Goal: Task Accomplishment & Management: Complete application form

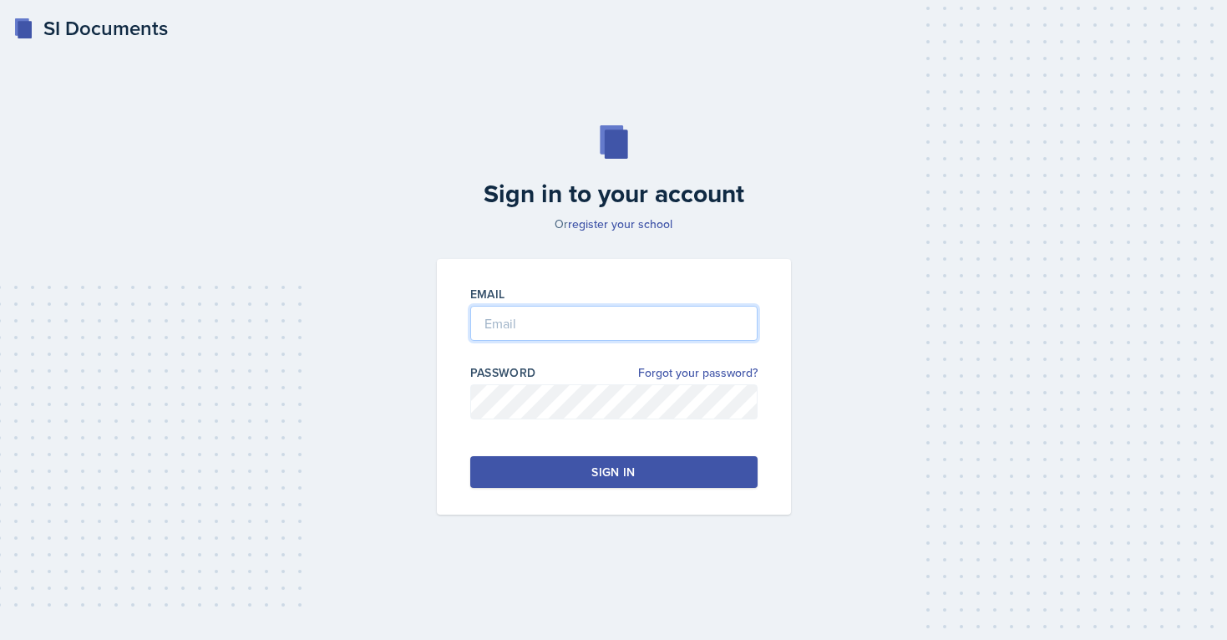
type input "[EMAIL_ADDRESS][PERSON_NAME][DOMAIN_NAME]"
click at [636, 473] on button "Sign in" at bounding box center [613, 472] width 287 height 32
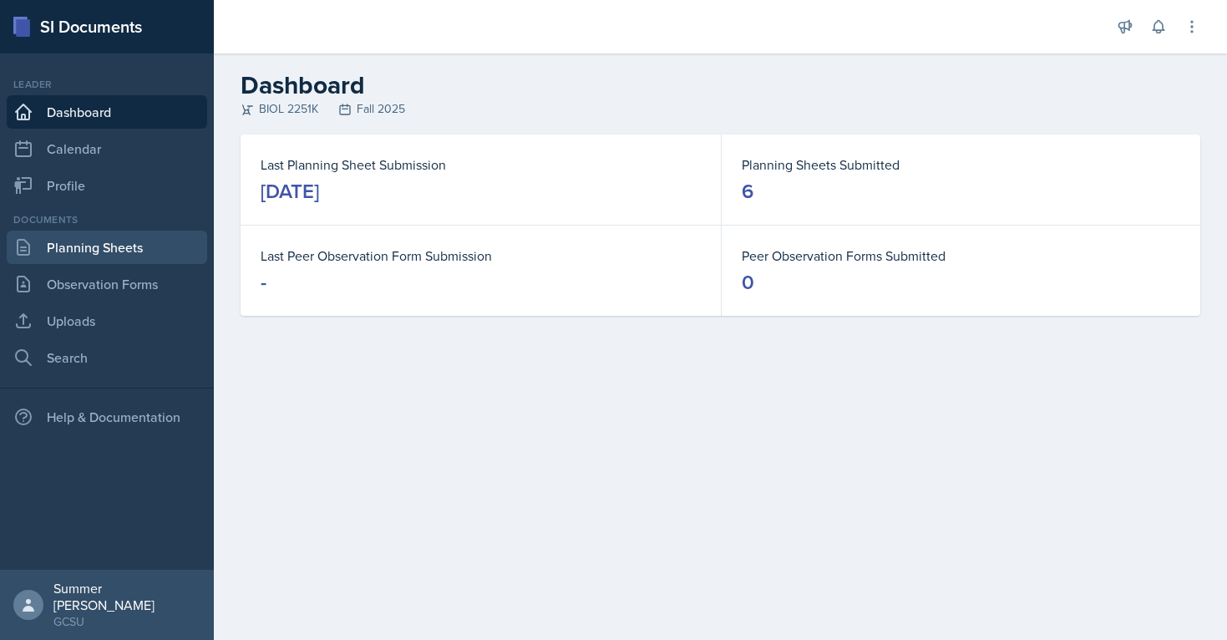
click at [105, 259] on link "Planning Sheets" at bounding box center [107, 246] width 200 height 33
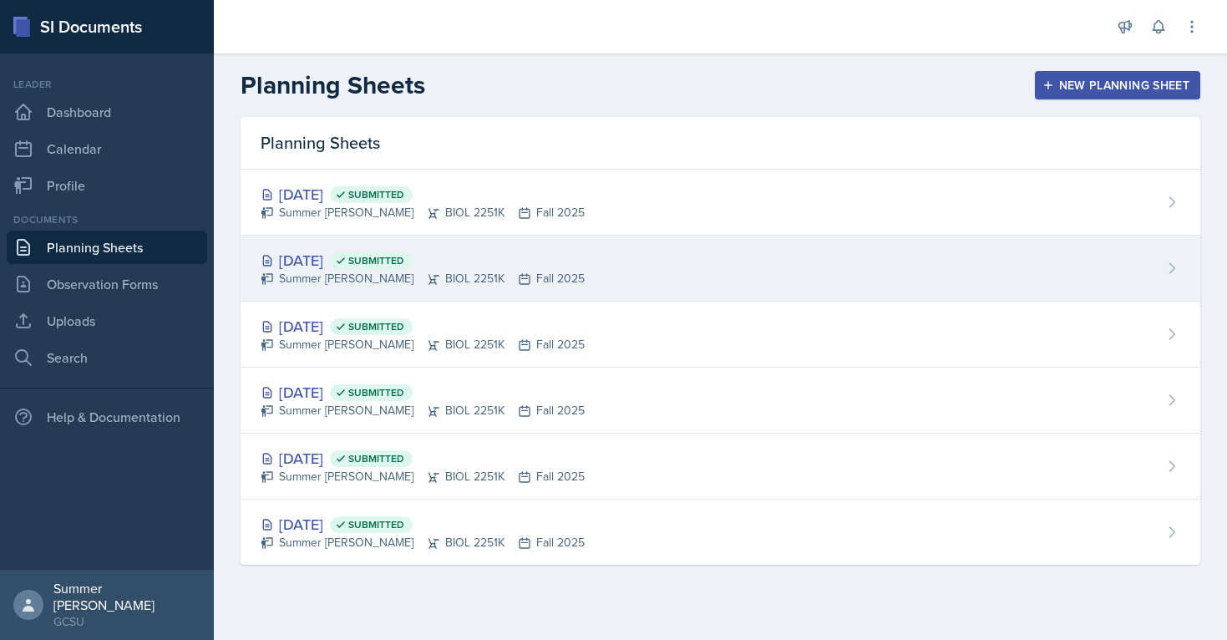
click at [326, 264] on div "[DATE] Submitted" at bounding box center [423, 260] width 324 height 23
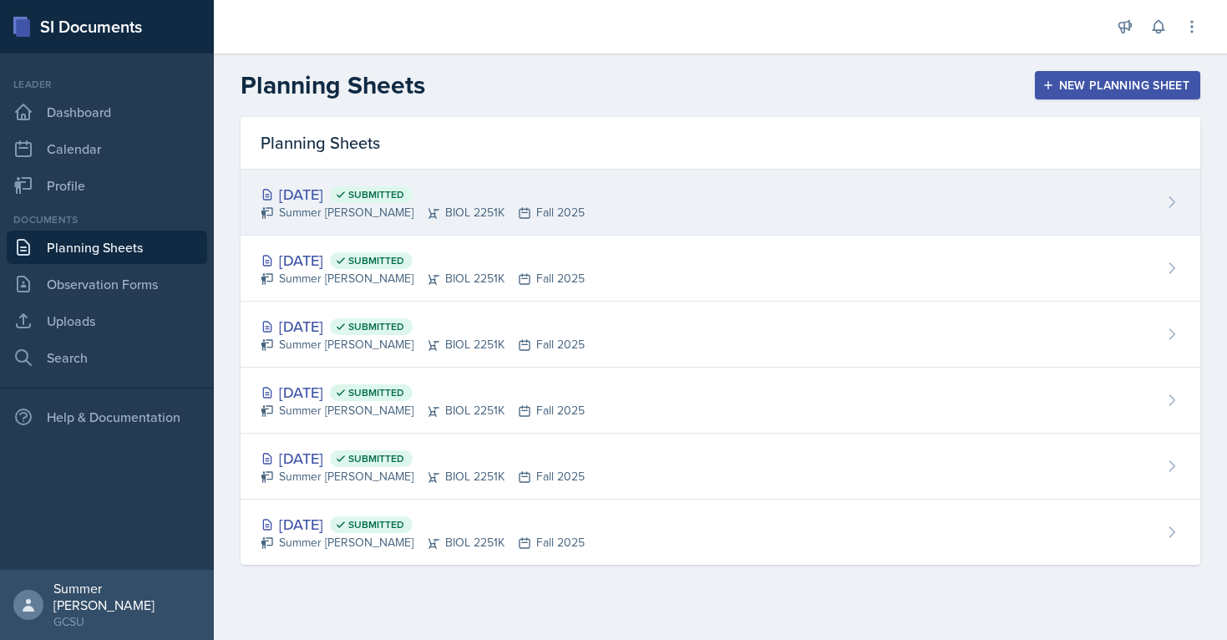
click at [356, 194] on div "[DATE] Submitted" at bounding box center [423, 194] width 324 height 23
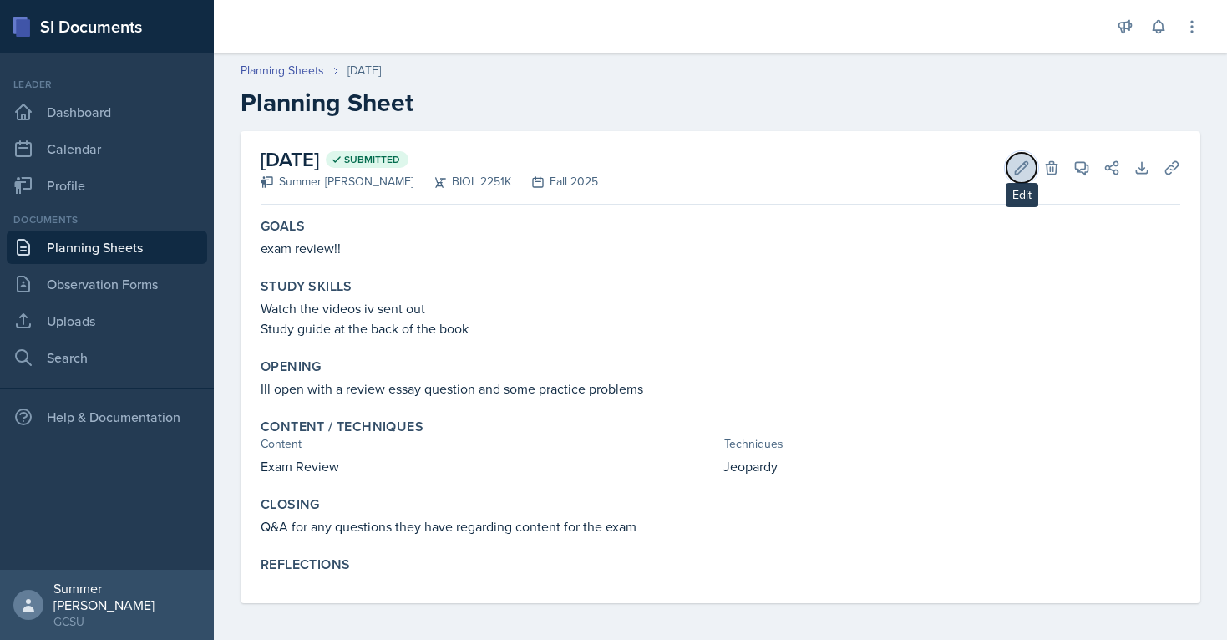
click at [1009, 164] on button "Edit" at bounding box center [1021, 168] width 30 height 30
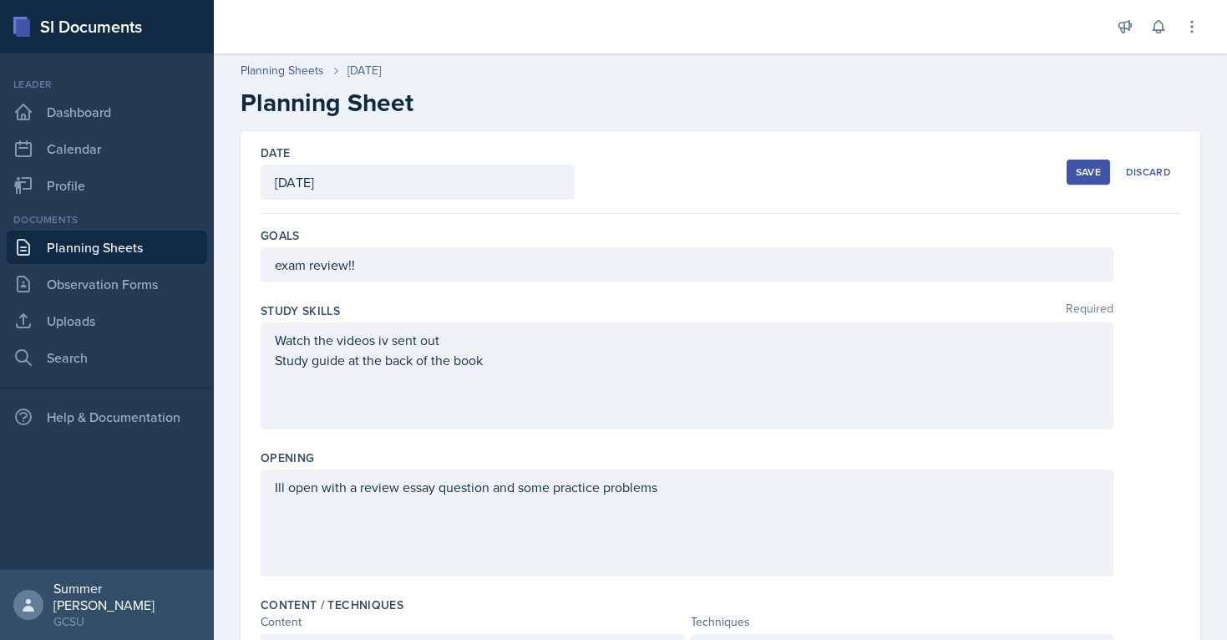
click at [391, 472] on div "Ill open with a review essay question and some practice problems" at bounding box center [687, 522] width 852 height 107
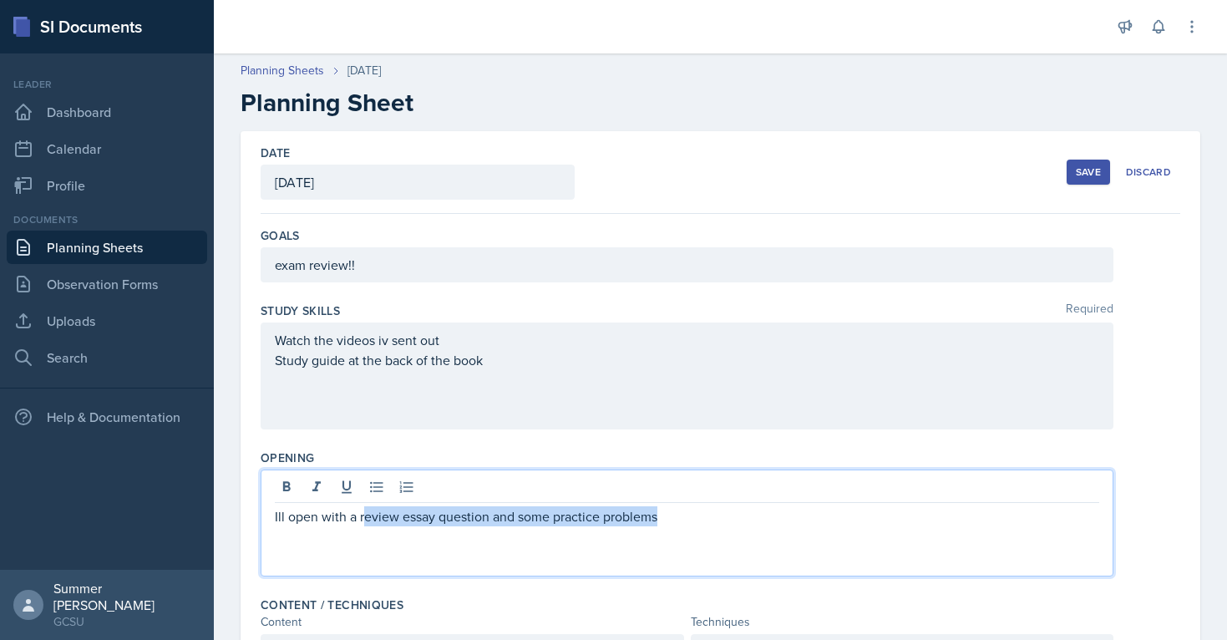
drag, startPoint x: 362, startPoint y: 513, endPoint x: 693, endPoint y: 529, distance: 331.8
click at [695, 529] on div "Ill open with a review essay question and some practice problems" at bounding box center [687, 522] width 852 height 107
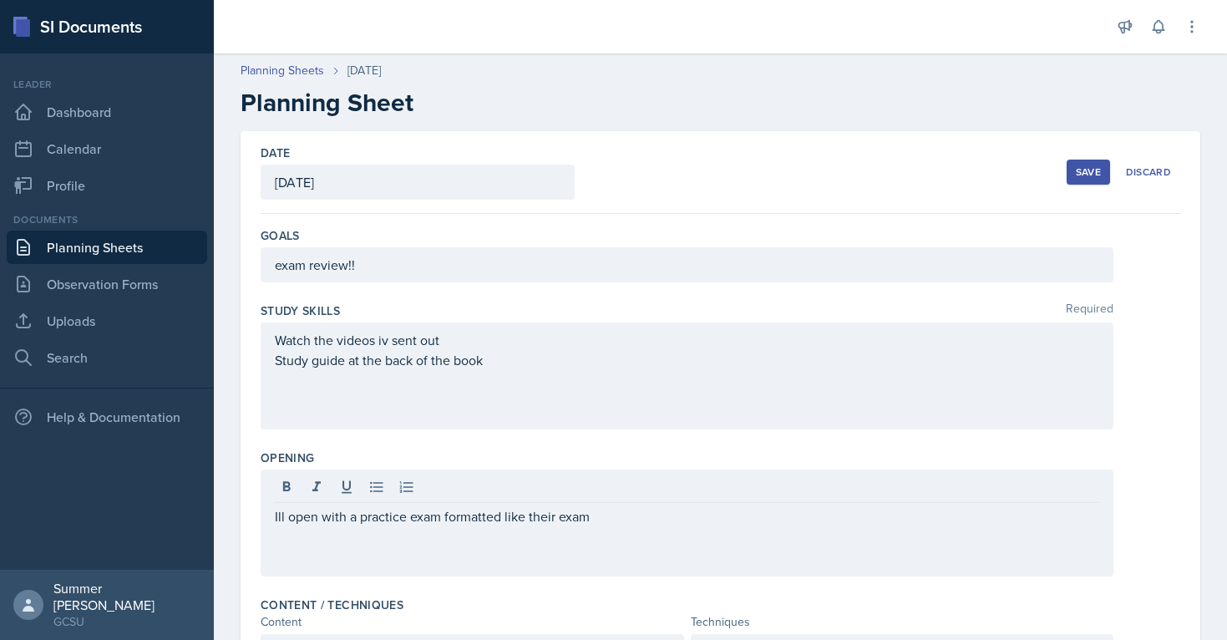
click at [698, 457] on div "Opening" at bounding box center [720, 457] width 919 height 17
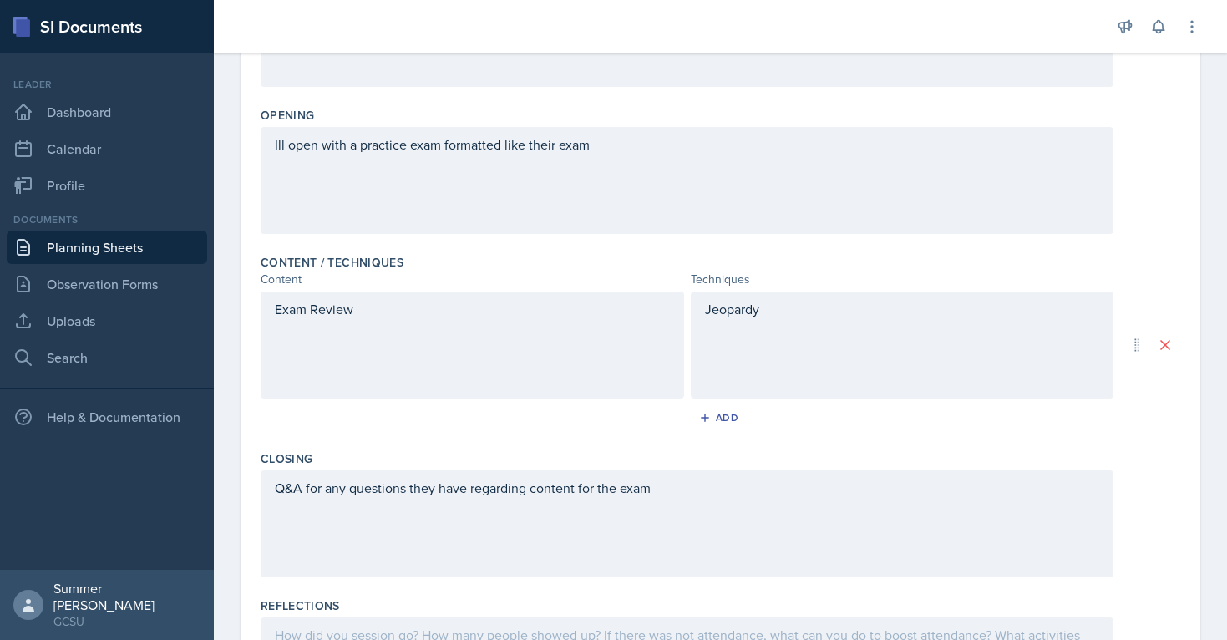
click at [593, 354] on div "Exam Review" at bounding box center [472, 344] width 423 height 107
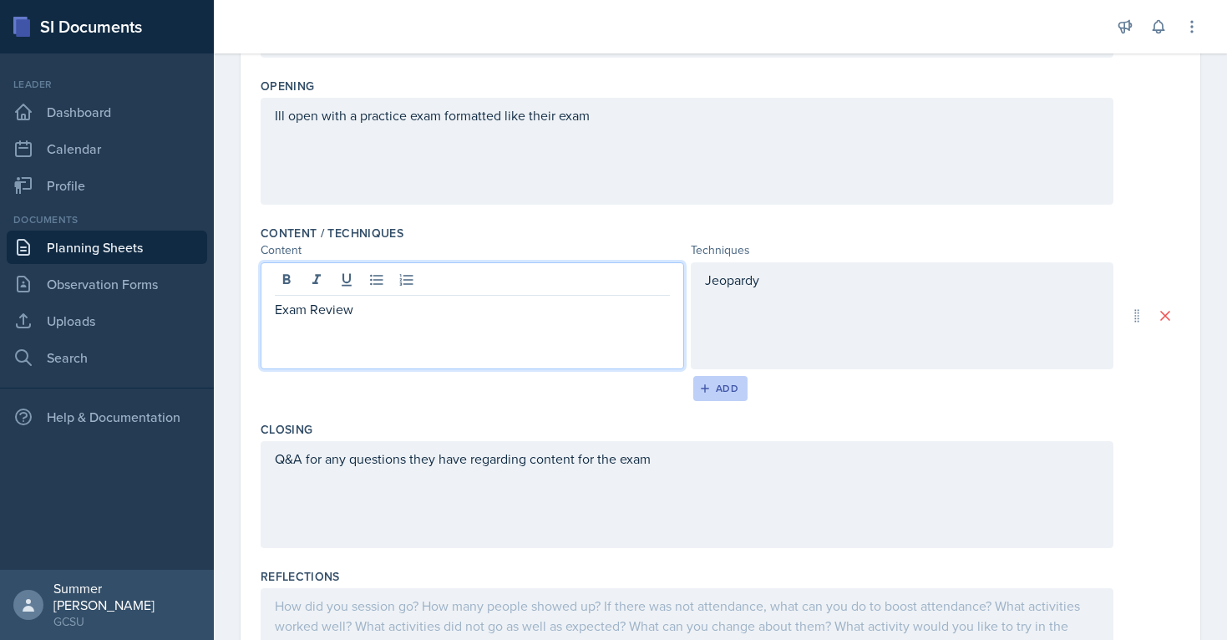
click at [729, 388] on div "Add" at bounding box center [720, 388] width 36 height 13
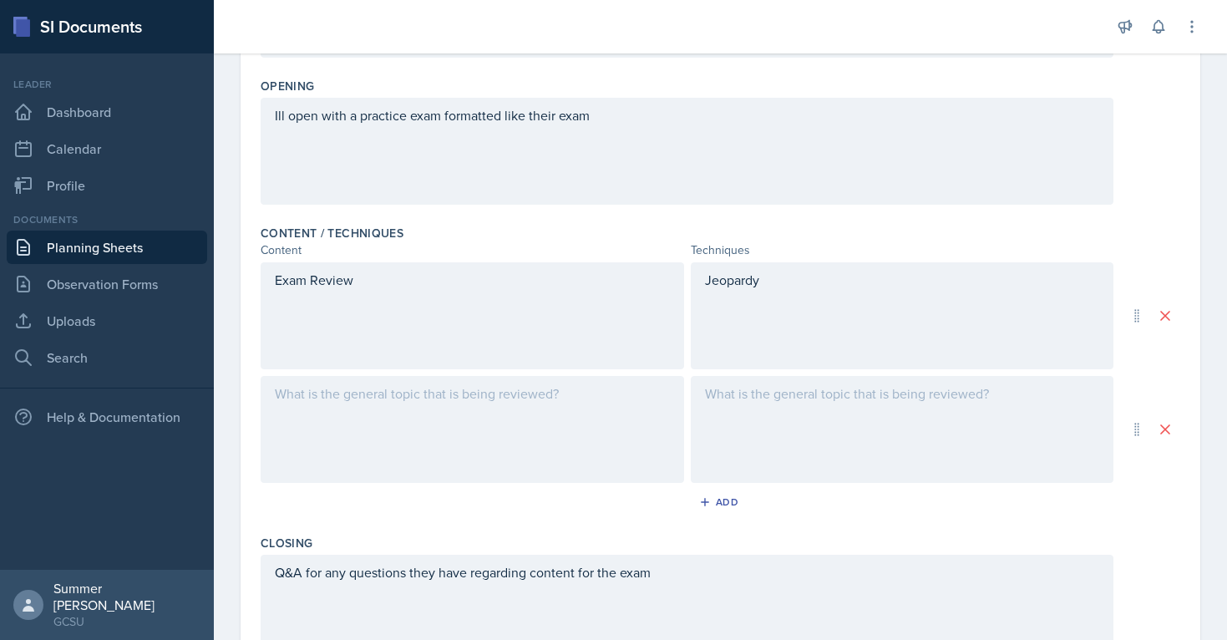
click at [432, 394] on div at bounding box center [472, 429] width 423 height 107
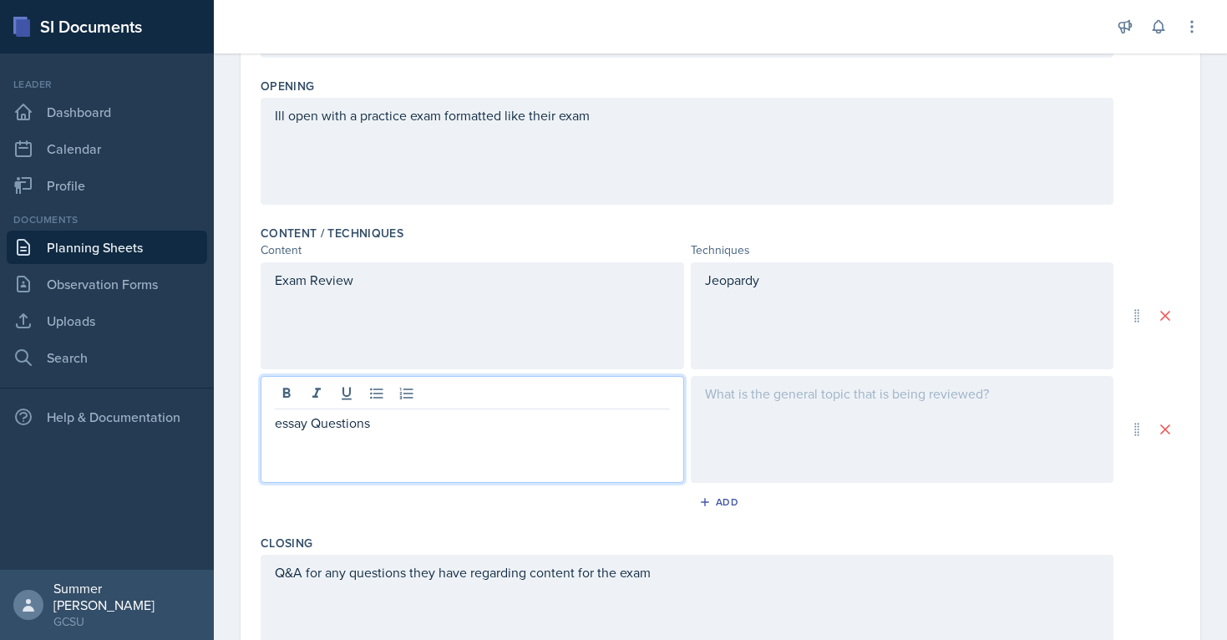
click at [782, 455] on div at bounding box center [901, 429] width 423 height 107
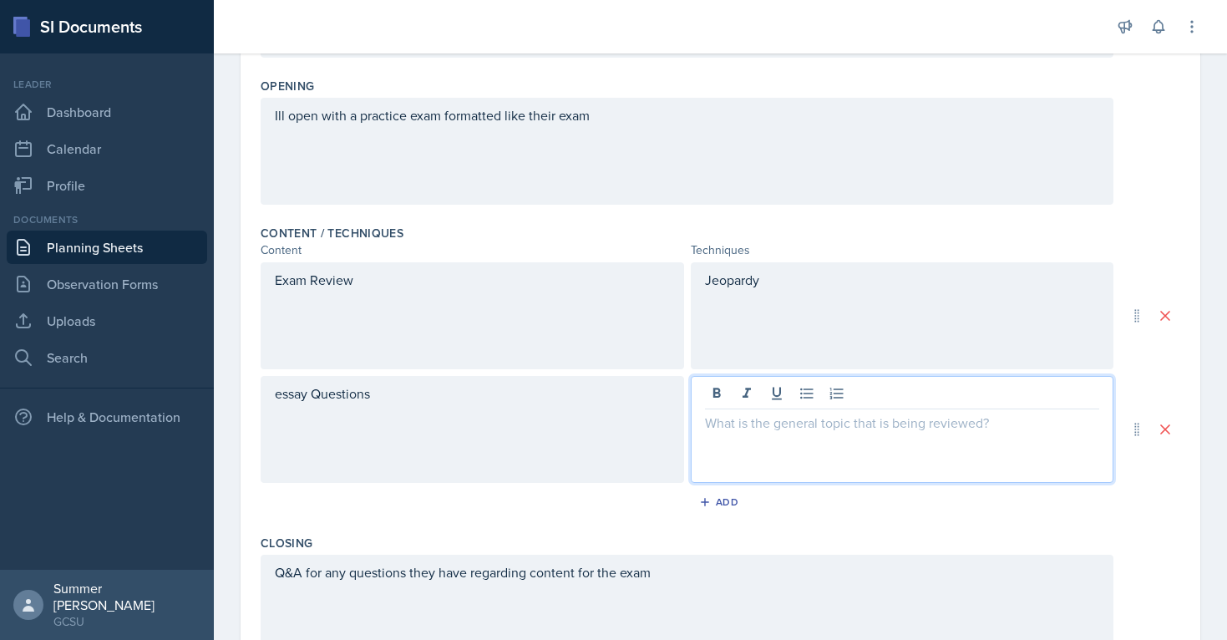
scroll to position [401, 0]
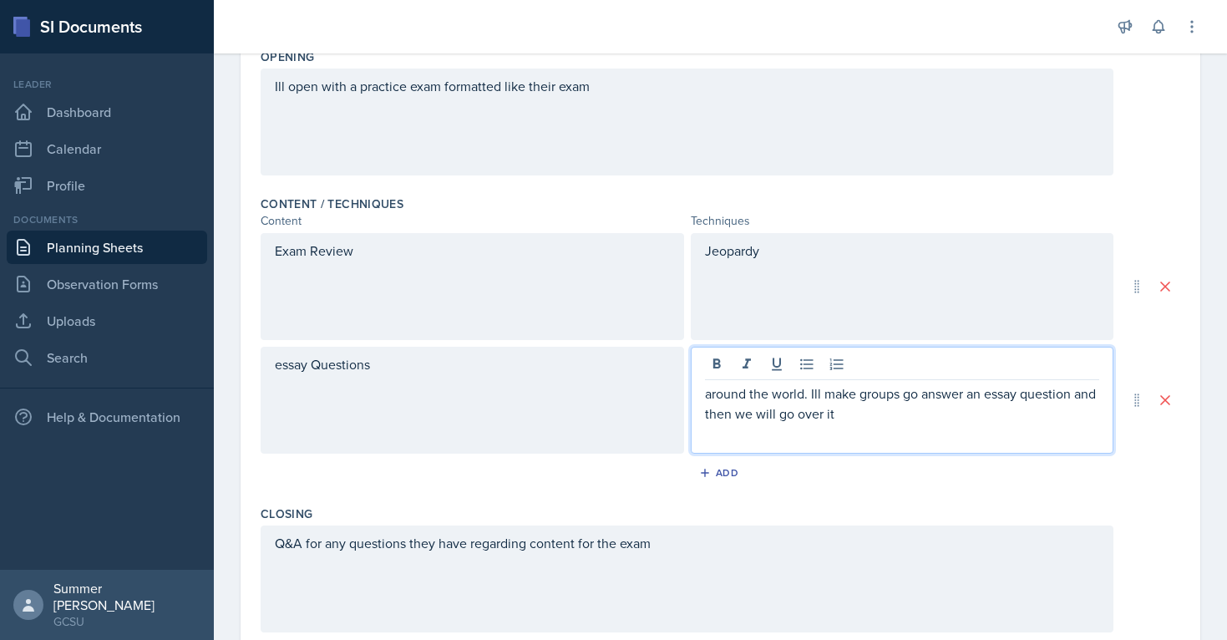
click at [608, 508] on div "Closing" at bounding box center [720, 513] width 919 height 17
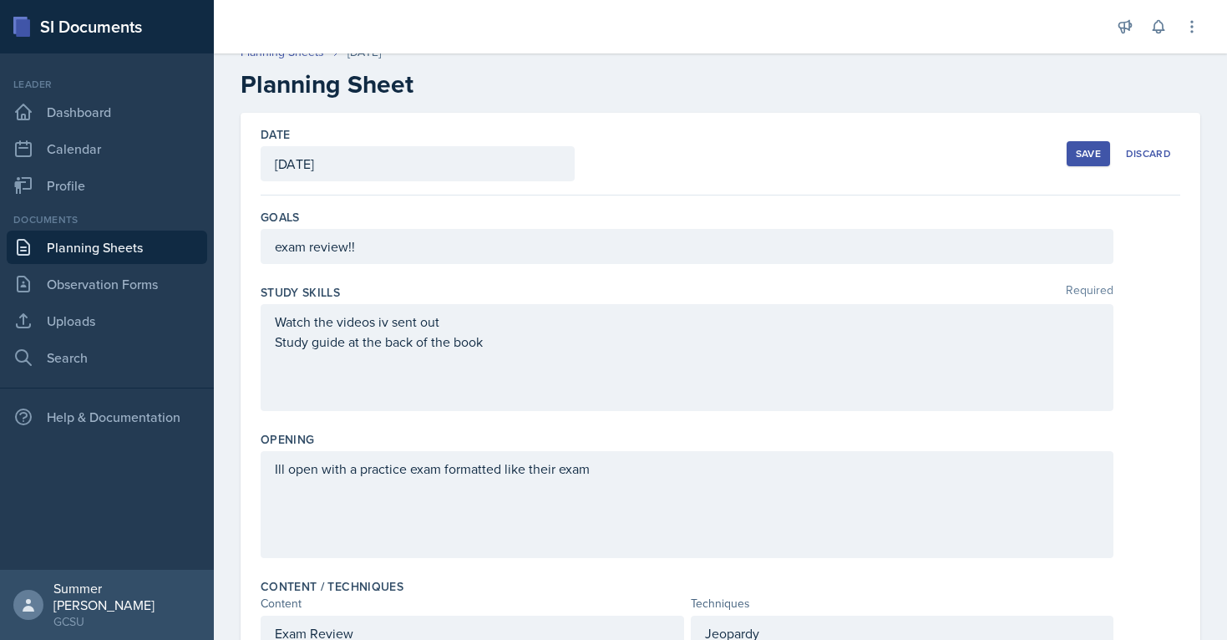
scroll to position [0, 0]
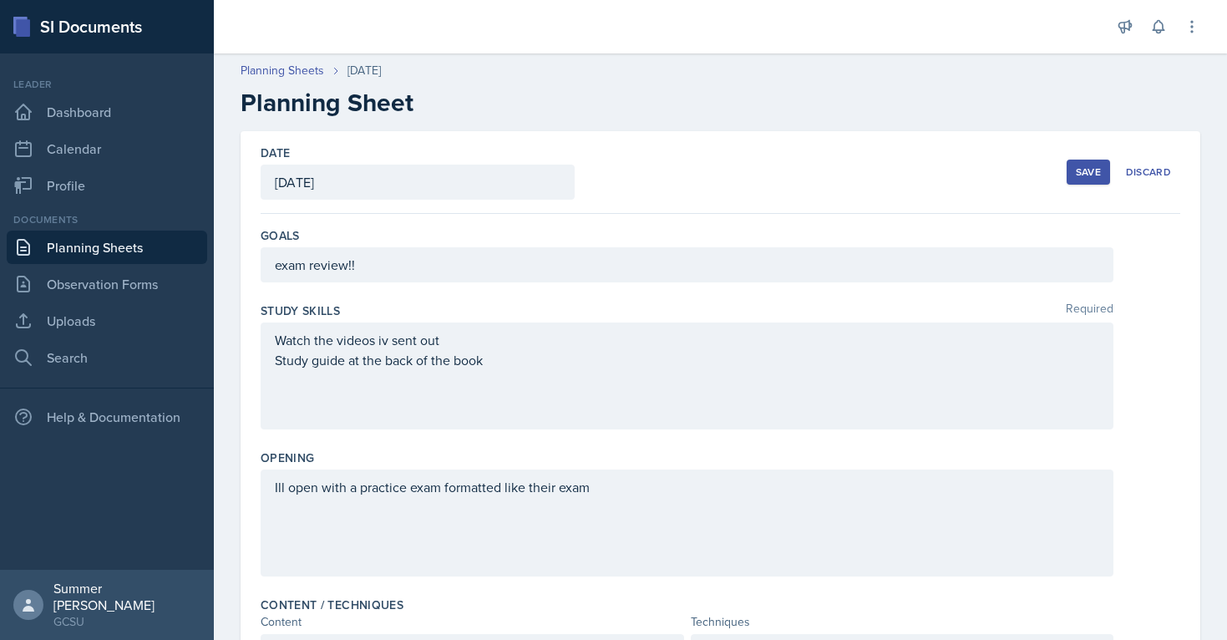
click at [1090, 169] on div "Save" at bounding box center [1087, 171] width 25 height 13
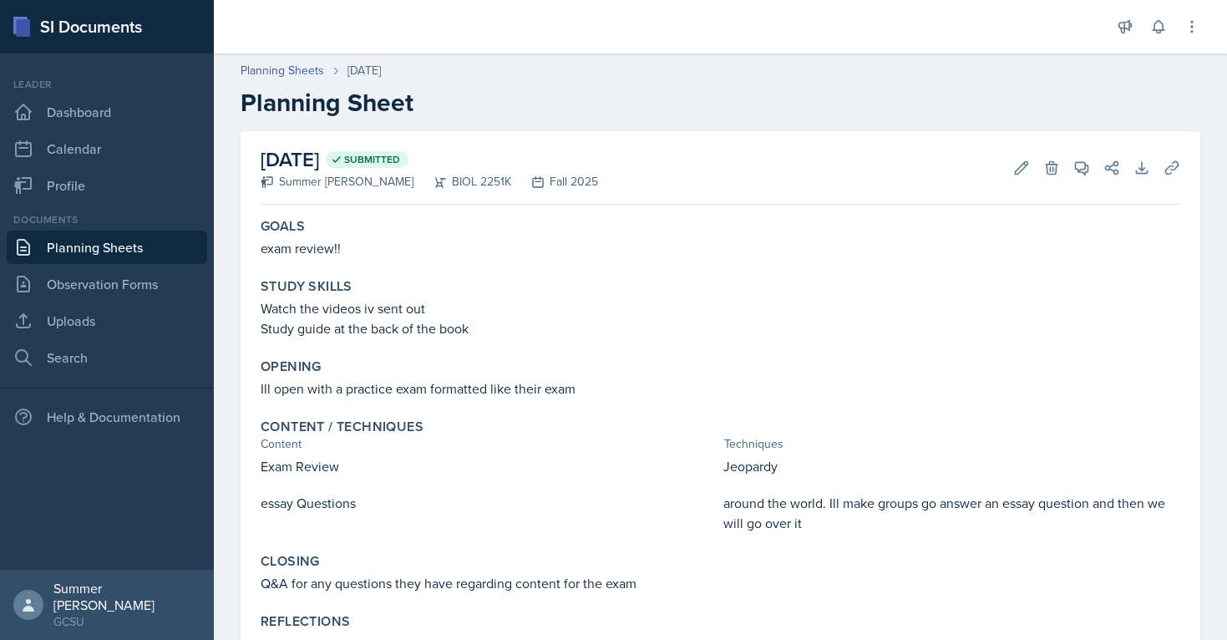
click at [89, 240] on link "Planning Sheets" at bounding box center [107, 246] width 200 height 33
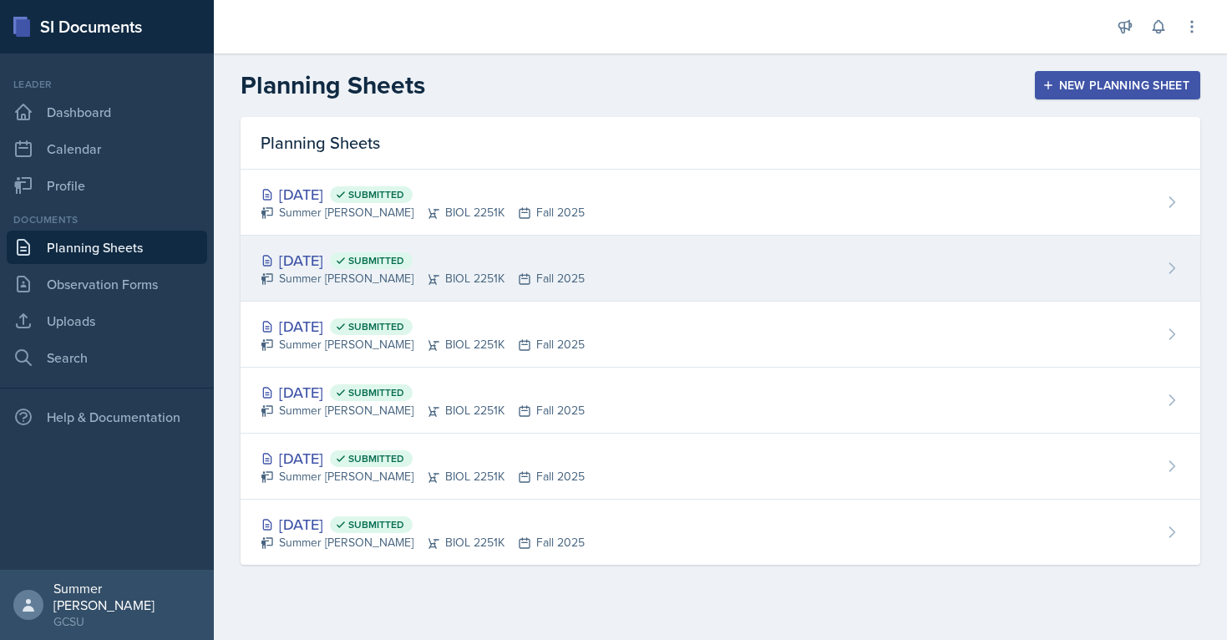
click at [303, 254] on div "[DATE] Submitted" at bounding box center [423, 260] width 324 height 23
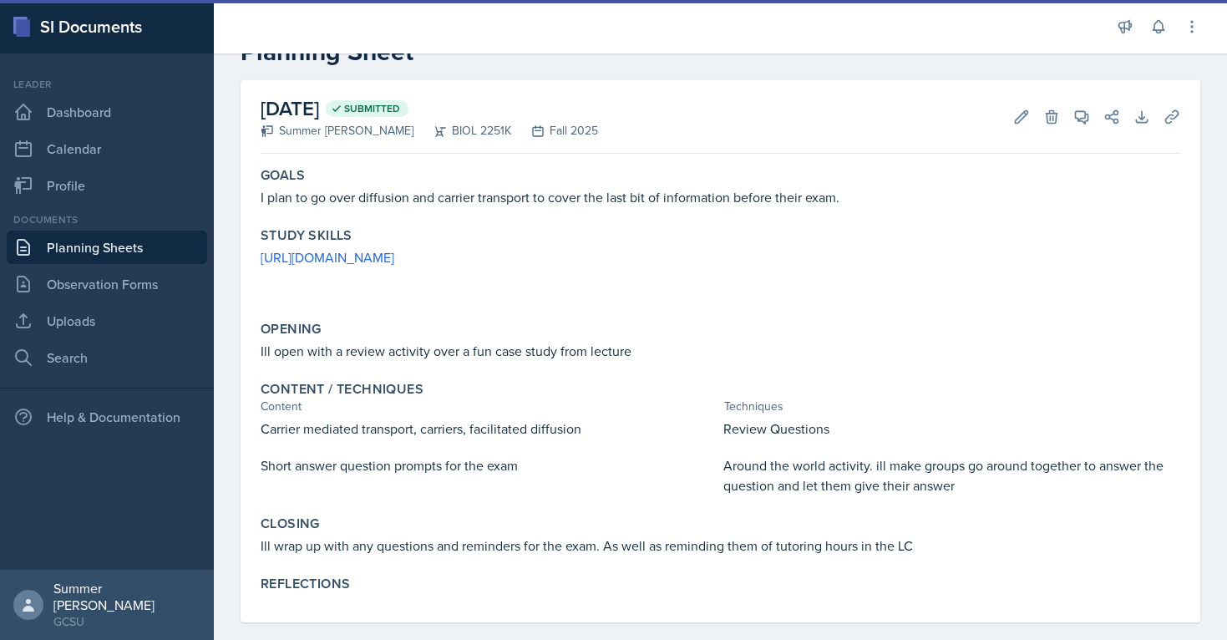
scroll to position [73, 0]
